Goal: Entertainment & Leisure: Consume media (video, audio)

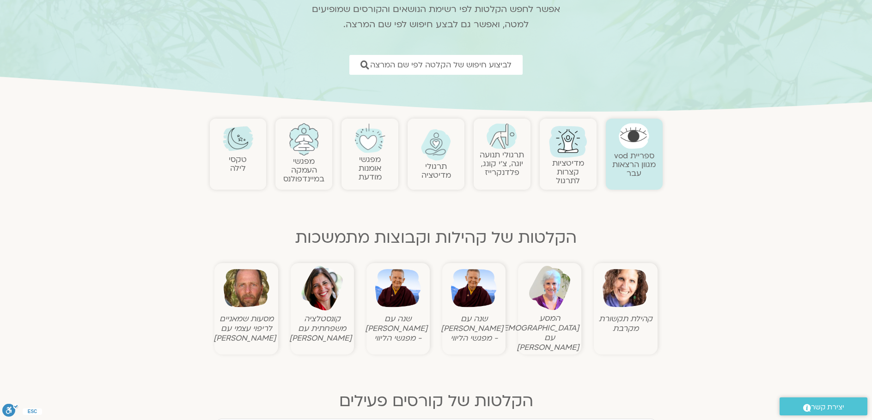
click at [297, 146] on img at bounding box center [304, 139] width 30 height 32
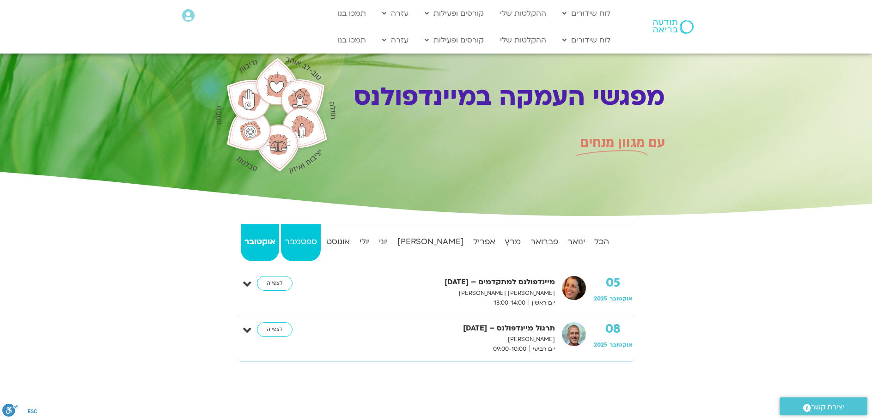
click at [321, 233] on link "ספטמבר" at bounding box center [301, 242] width 40 height 37
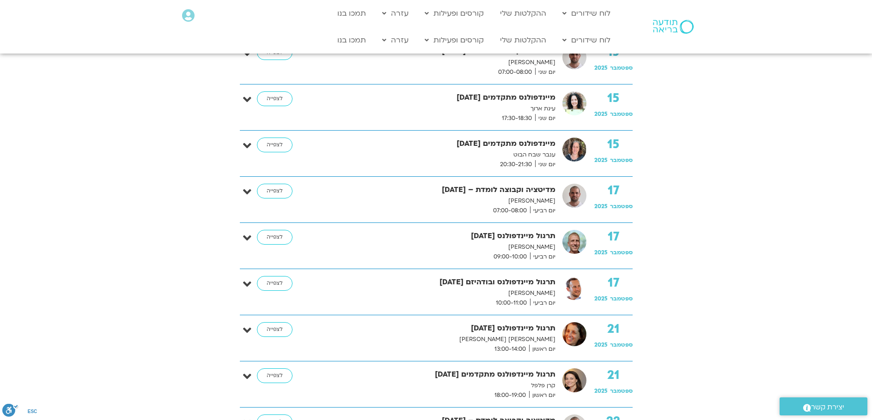
scroll to position [831, 0]
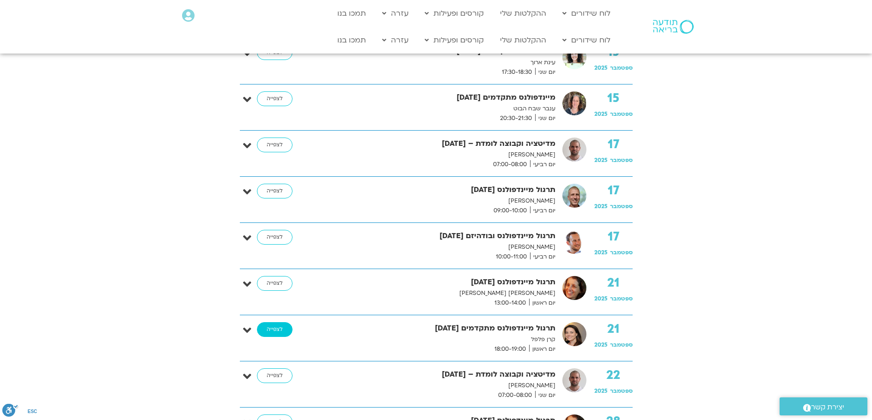
click at [272, 332] on link "לצפייה" at bounding box center [275, 329] width 36 height 15
